Goal: Information Seeking & Learning: Learn about a topic

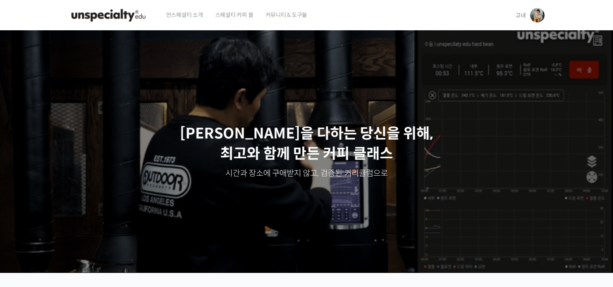
click at [232, 15] on span "스페셜티 커피 몰" at bounding box center [234, 15] width 38 height 31
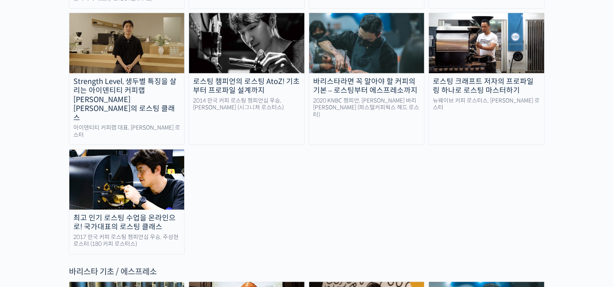
scroll to position [967, 0]
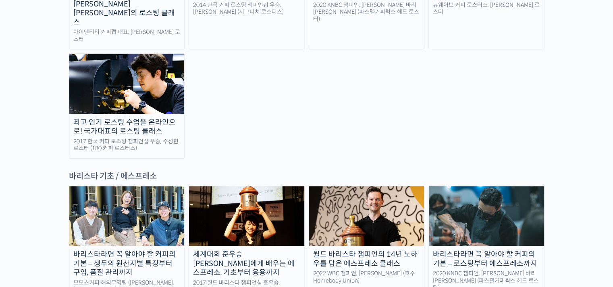
click at [266, 186] on img at bounding box center [246, 216] width 115 height 60
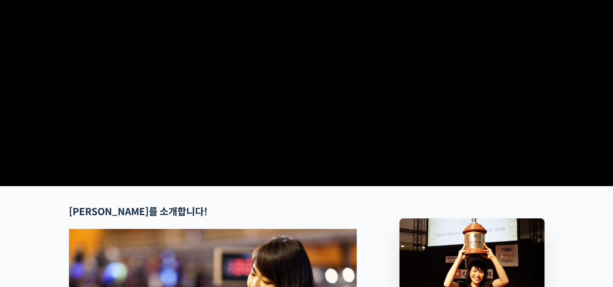
scroll to position [40, 0]
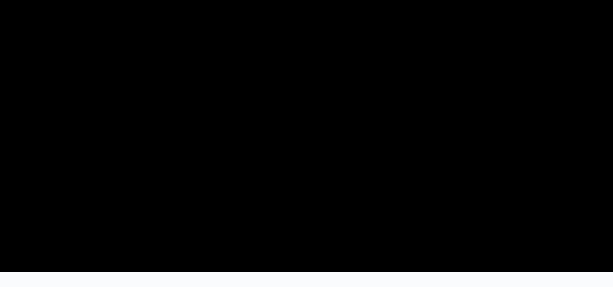
click at [295, 163] on video at bounding box center [307, 129] width 476 height 278
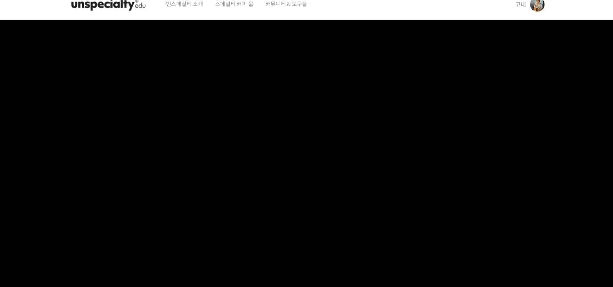
scroll to position [0, 0]
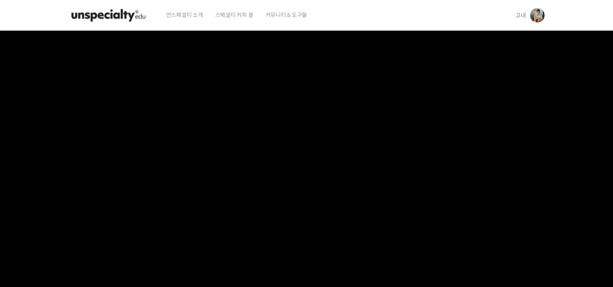
click at [542, 81] on video at bounding box center [307, 170] width 476 height 278
click at [412, 212] on video at bounding box center [307, 170] width 476 height 278
drag, startPoint x: 412, startPoint y: 212, endPoint x: 384, endPoint y: 218, distance: 28.9
click at [384, 218] on video at bounding box center [307, 170] width 476 height 278
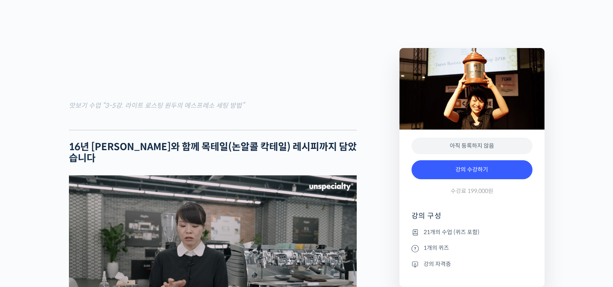
scroll to position [1129, 0]
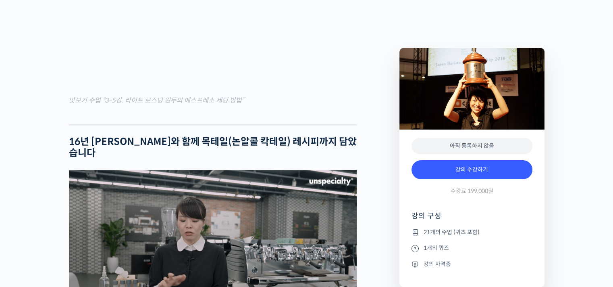
click at [439, 232] on li "21개의 수업 (퀴즈 포함)" at bounding box center [472, 232] width 121 height 10
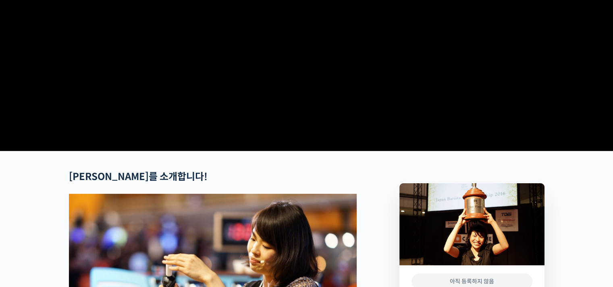
scroll to position [0, 0]
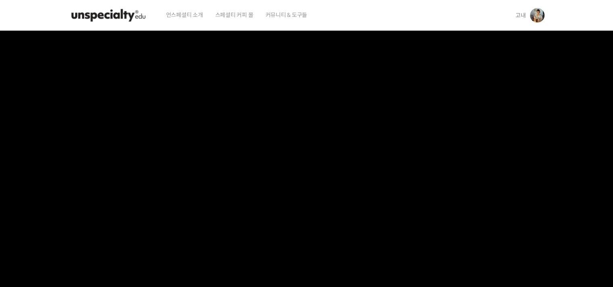
click at [533, 12] on img at bounding box center [537, 15] width 15 height 15
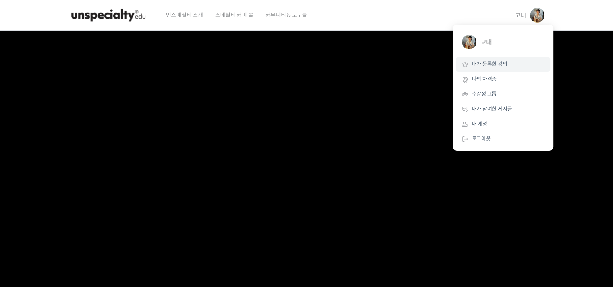
click at [497, 64] on span "내가 등록한 강의" at bounding box center [489, 63] width 35 height 7
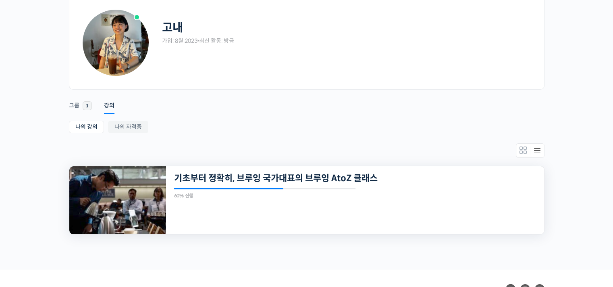
scroll to position [81, 0]
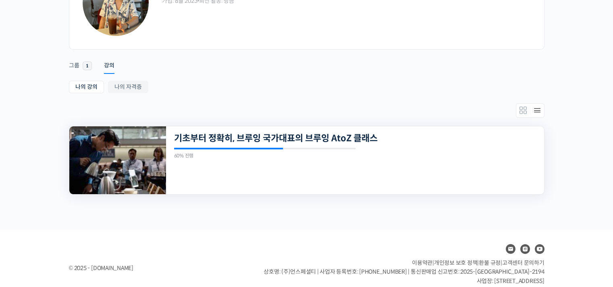
click at [133, 156] on img at bounding box center [117, 160] width 97 height 68
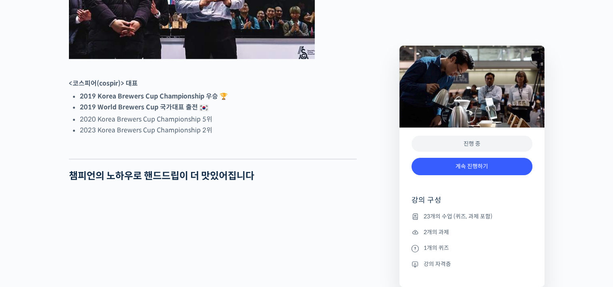
scroll to position [645, 0]
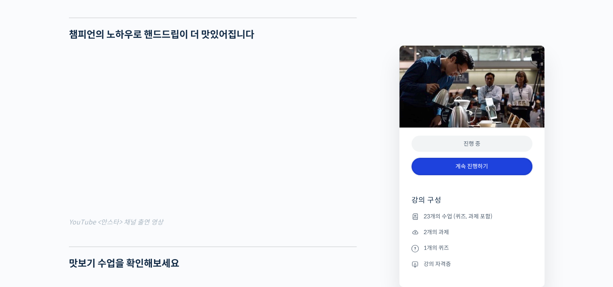
click at [458, 165] on link "계속 진행하기" at bounding box center [472, 166] width 121 height 17
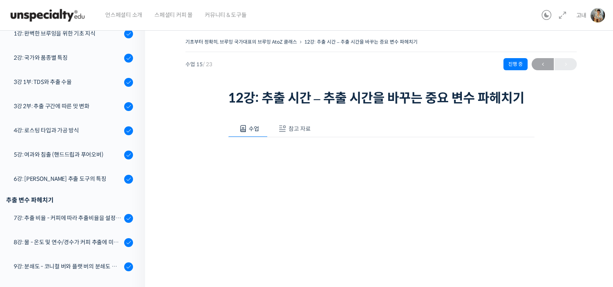
scroll to position [189, 0]
